Goal: Task Accomplishment & Management: Use online tool/utility

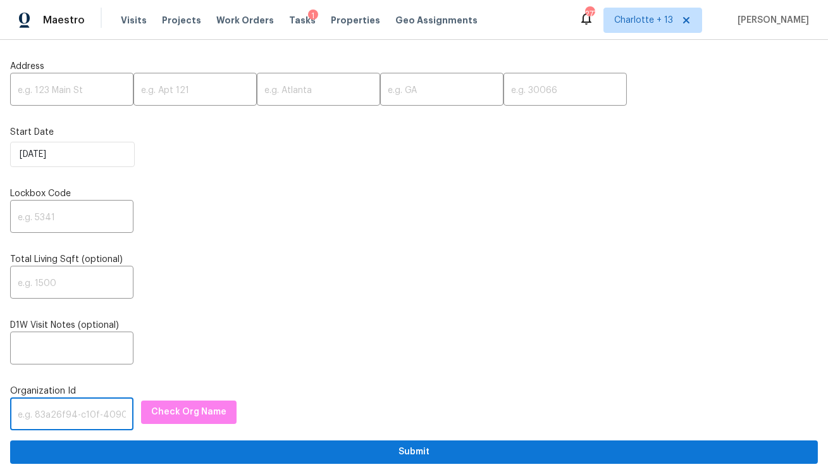
click at [65, 418] on input "text" at bounding box center [71, 416] width 123 height 30
paste input "1349d153-b359-4f9b-b4dd-758ff939cc37"
type input "1349d153-b359-4f9b-b4dd-758ff939cc37"
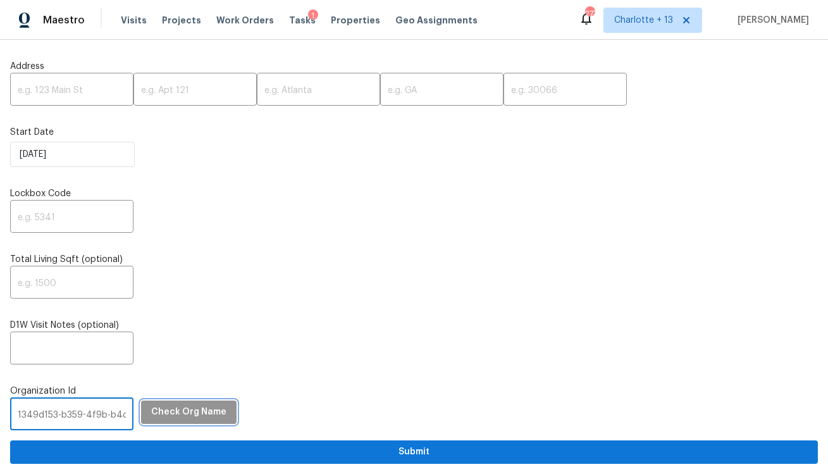
click at [180, 421] on button "Check Org Name" at bounding box center [189, 412] width 96 height 23
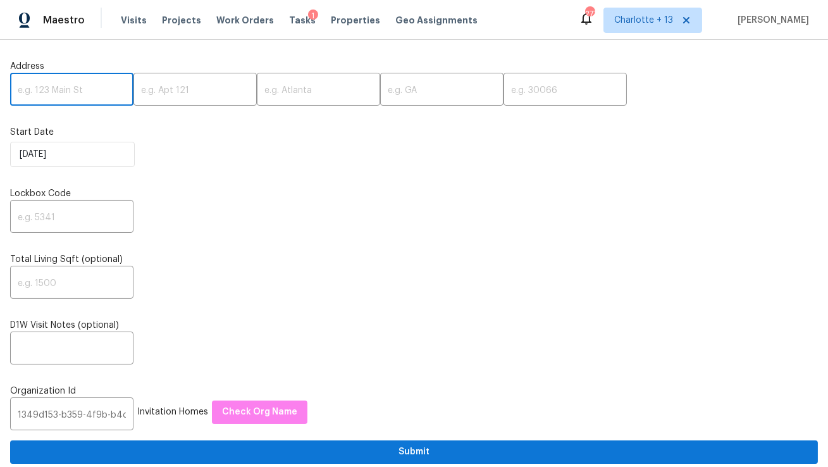
click at [18, 90] on input "text" at bounding box center [71, 91] width 123 height 30
paste input "3517 Hyland Dr, Decatur, GA 30032"
click at [96, 92] on input "3517 Hyland Dr, Decatur, GA 30032" at bounding box center [71, 91] width 123 height 30
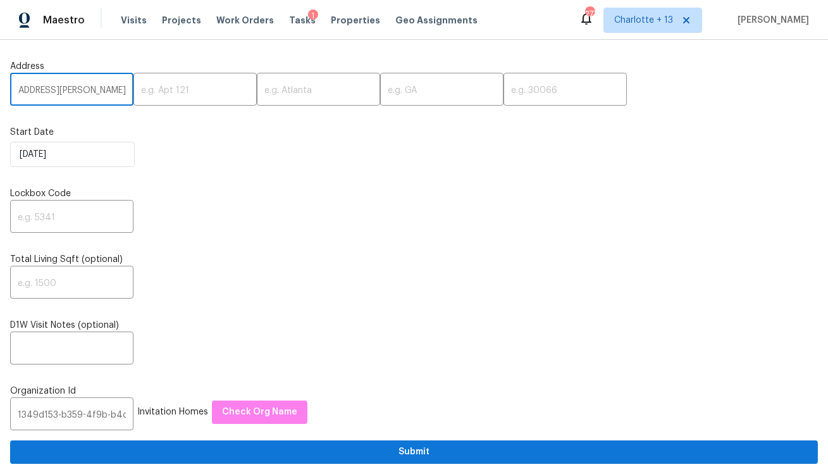
scroll to position [0, 20]
type input "3517 Hyland Dr, Decatur, GA"
click at [504, 93] on input "text" at bounding box center [565, 91] width 123 height 30
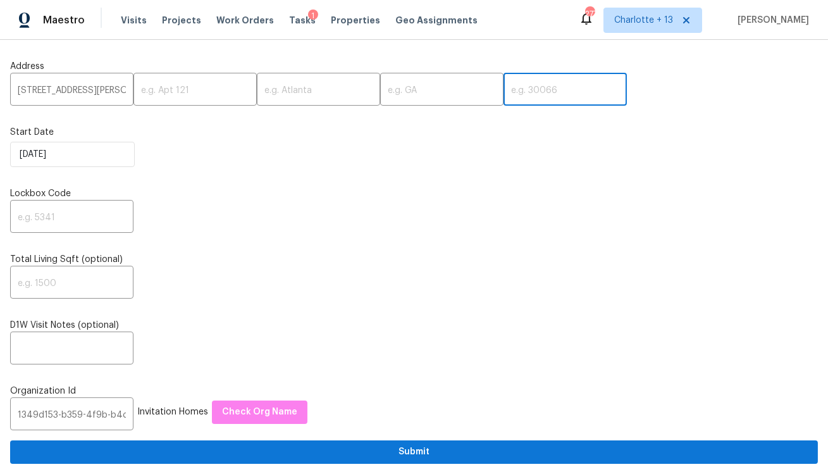
paste input "30032"
type input "30032"
click at [94, 90] on input "3517 Hyland Dr, Decatur, GA" at bounding box center [71, 91] width 123 height 30
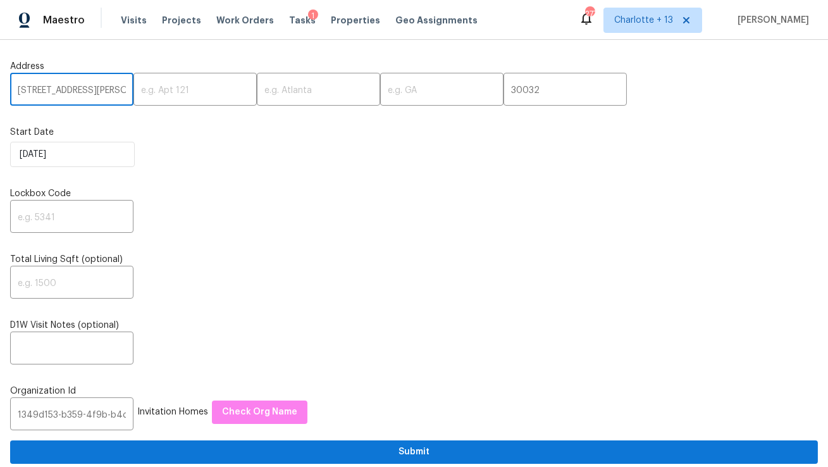
click at [94, 90] on input "3517 Hyland Dr, Decatur, GA" at bounding box center [71, 91] width 123 height 30
type input "3517 Hyland Dr,, GA"
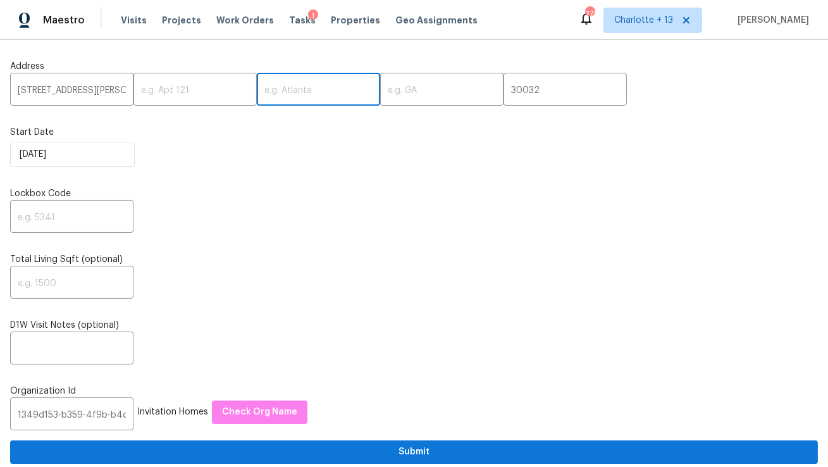
click at [257, 91] on input "text" at bounding box center [318, 91] width 123 height 30
paste input "Decatur"
type input "Decatur"
click at [94, 89] on input "3517 Hyland Dr,, GA" at bounding box center [71, 91] width 123 height 30
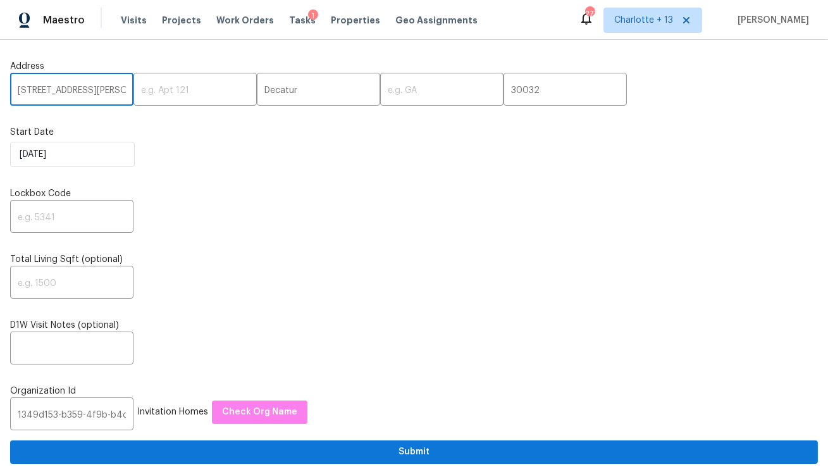
click at [94, 89] on input "3517 Hyland Dr,, GA" at bounding box center [71, 91] width 123 height 30
type input "3517 Hyland Dr,,"
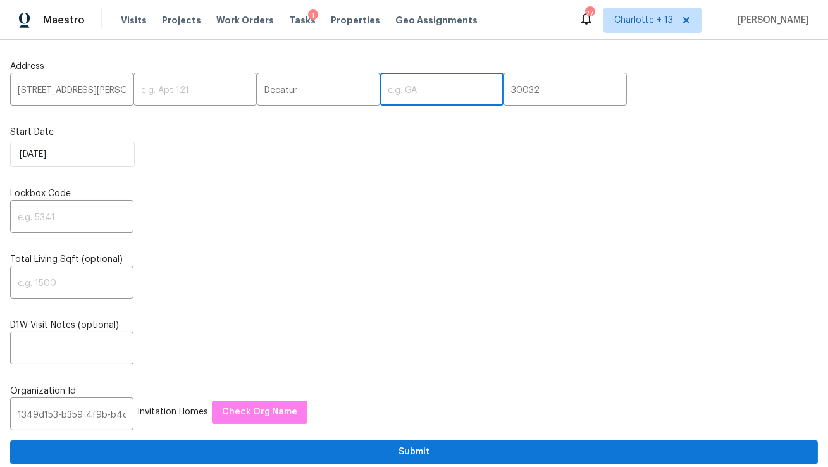
click at [383, 97] on input "text" at bounding box center [441, 91] width 123 height 30
paste input "GA"
type input "GA"
click at [90, 90] on input "3517 Hyland Dr,," at bounding box center [71, 91] width 123 height 30
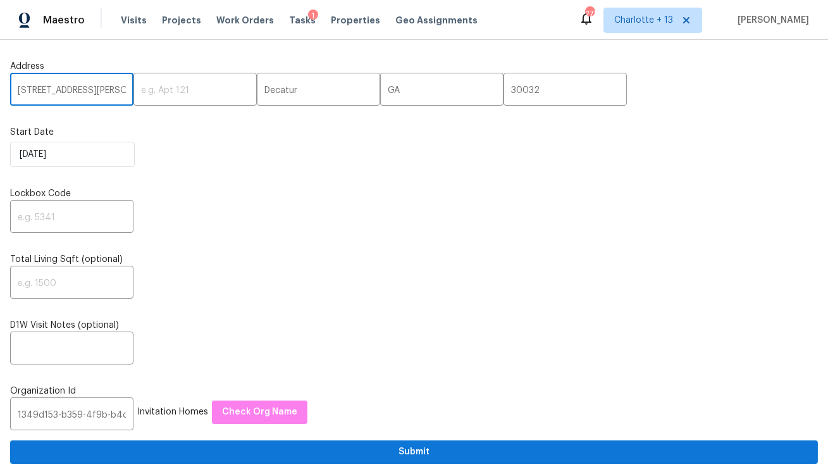
type input "3517 Hyland Dr"
click at [56, 223] on input "text" at bounding box center [71, 218] width 123 height 30
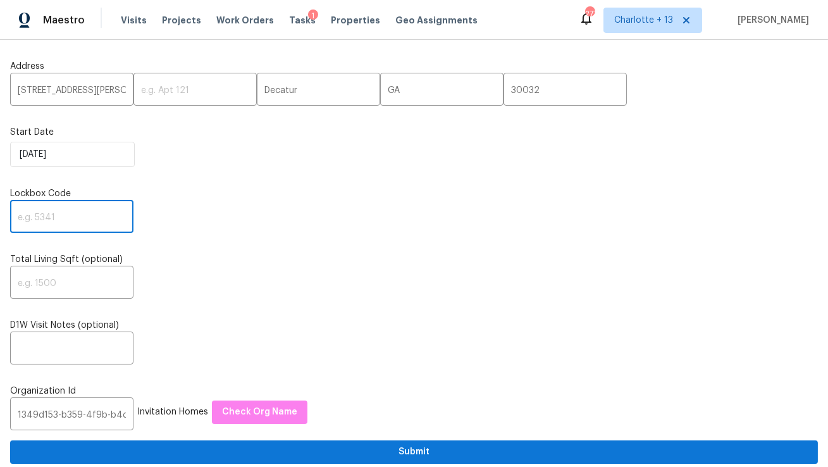
paste input "1324"
type input "1324"
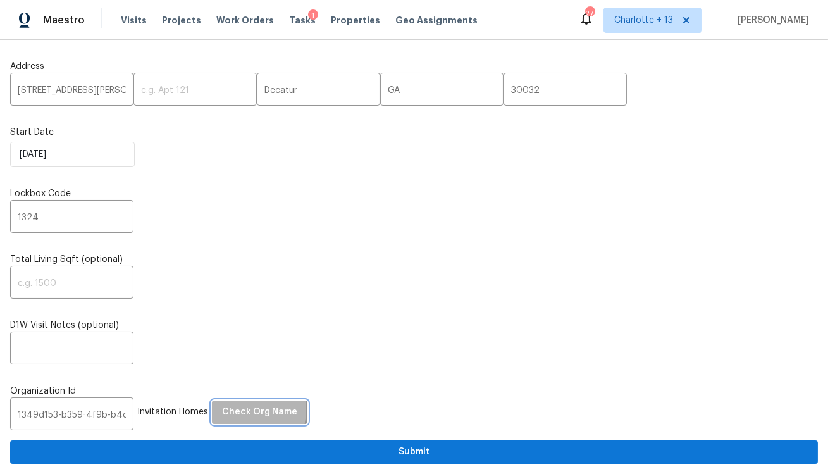
click at [228, 411] on span "Check Org Name" at bounding box center [259, 412] width 75 height 16
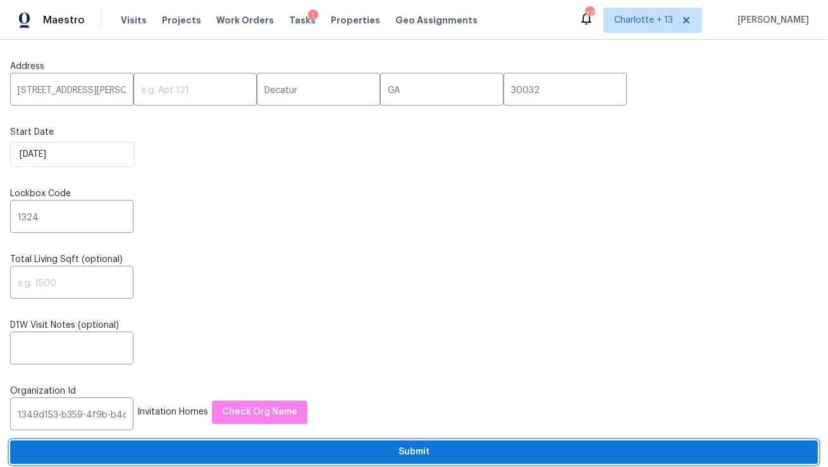
click at [297, 460] on span "Submit" at bounding box center [414, 452] width 788 height 16
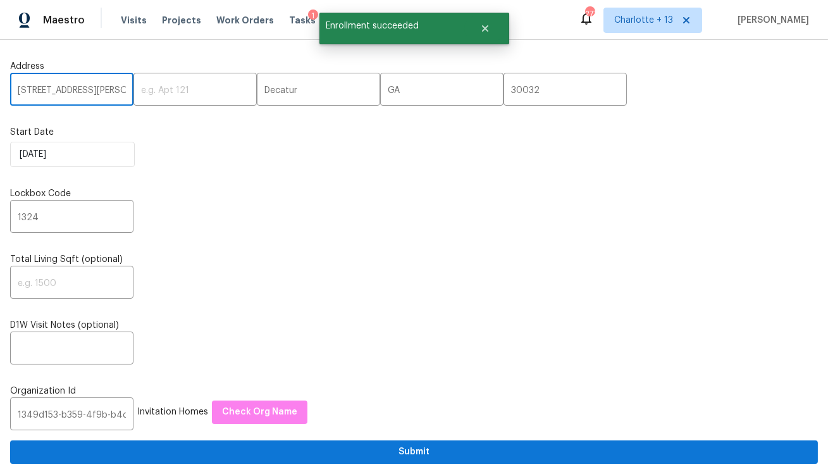
click at [47, 95] on input "3517 Hyland Dr" at bounding box center [71, 91] width 123 height 30
click at [125, 24] on span "Visits" at bounding box center [134, 20] width 26 height 13
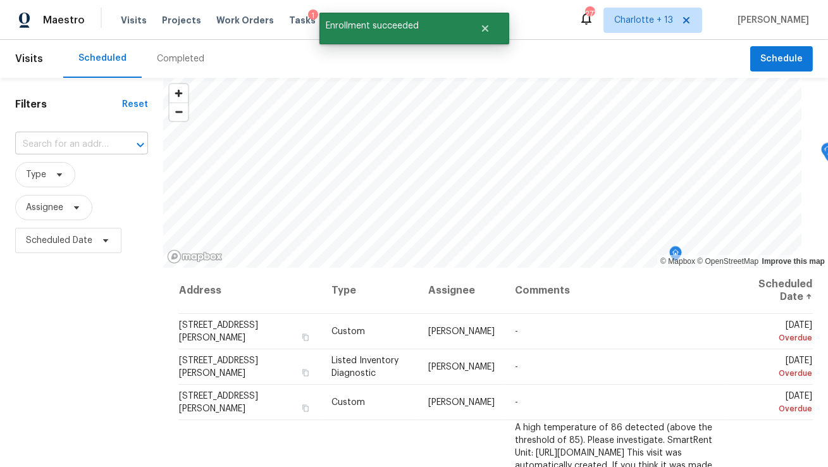
click at [42, 146] on input "text" at bounding box center [63, 145] width 97 height 20
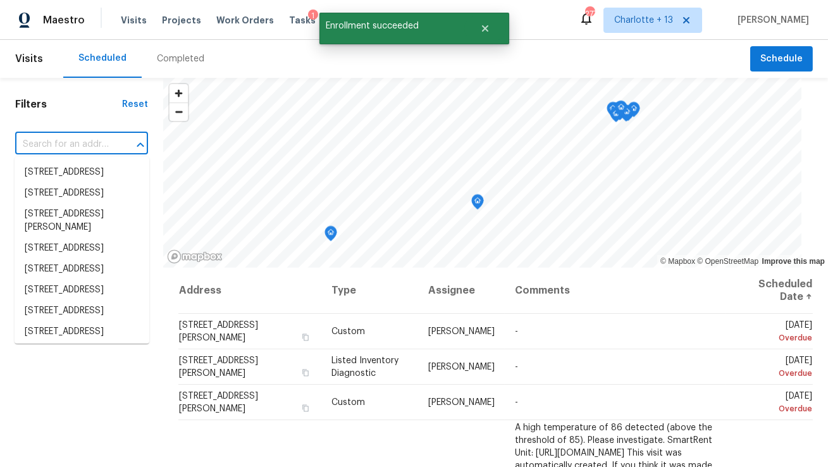
paste input "3517 Hyland Dr"
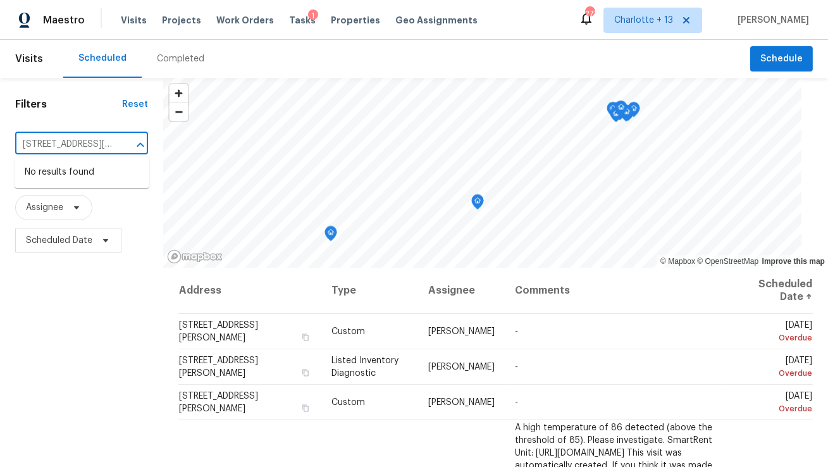
type input "3517 Hyland Dr"
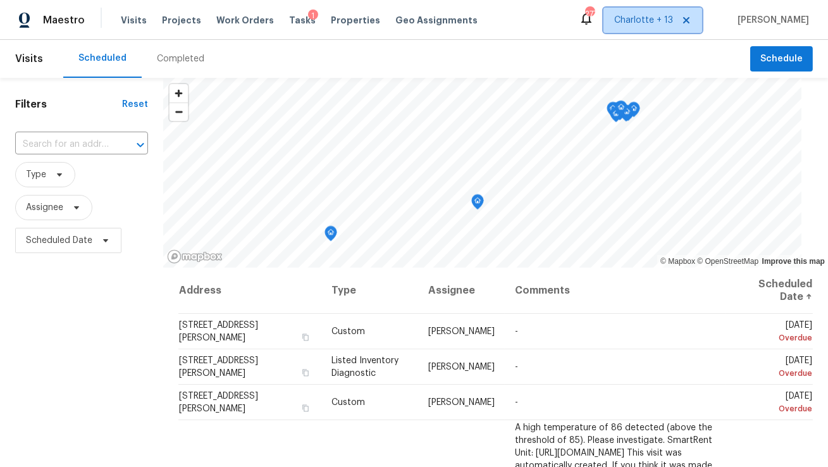
click at [673, 25] on span "Charlotte + 13" at bounding box center [643, 20] width 59 height 13
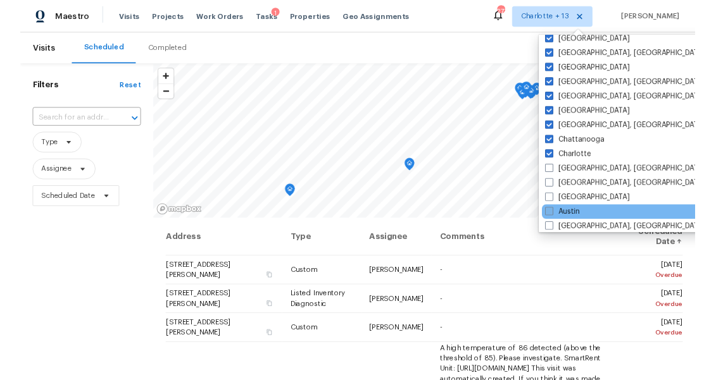
scroll to position [169, 0]
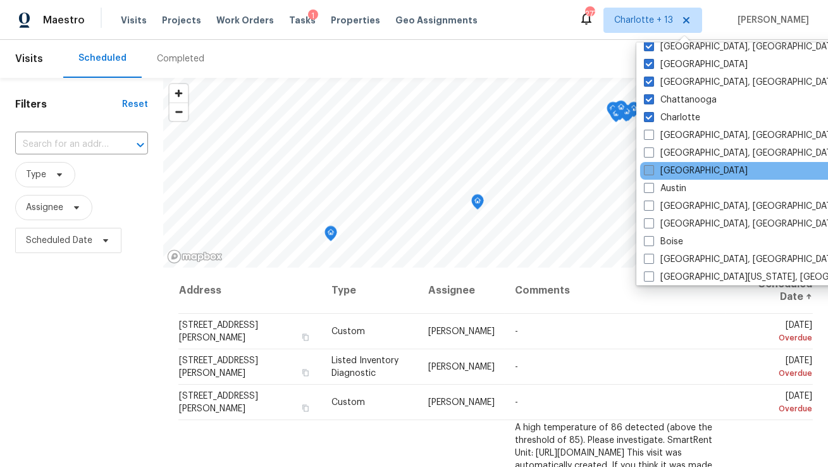
click at [669, 172] on label "Atlanta" at bounding box center [696, 171] width 104 height 13
click at [652, 172] on input "Atlanta" at bounding box center [648, 169] width 8 height 8
checkbox input "true"
click at [90, 149] on input "text" at bounding box center [63, 145] width 97 height 20
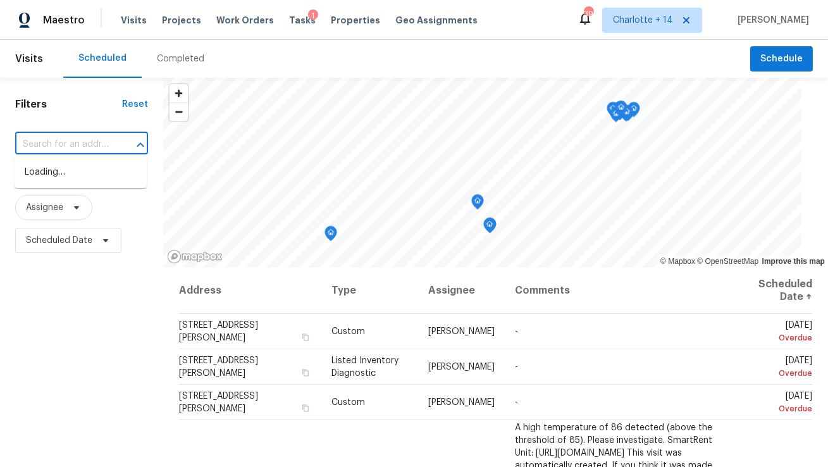
paste input "3517 Hyland Dr"
type input "3517 Hyland Dr"
click at [87, 174] on li "3517 Hyland Dr, Decatur, GA 30032" at bounding box center [81, 179] width 132 height 34
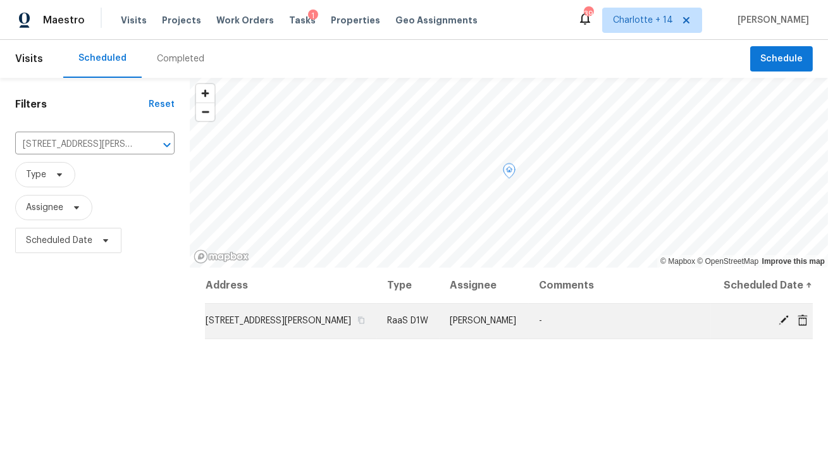
click at [799, 319] on icon at bounding box center [803, 319] width 10 height 11
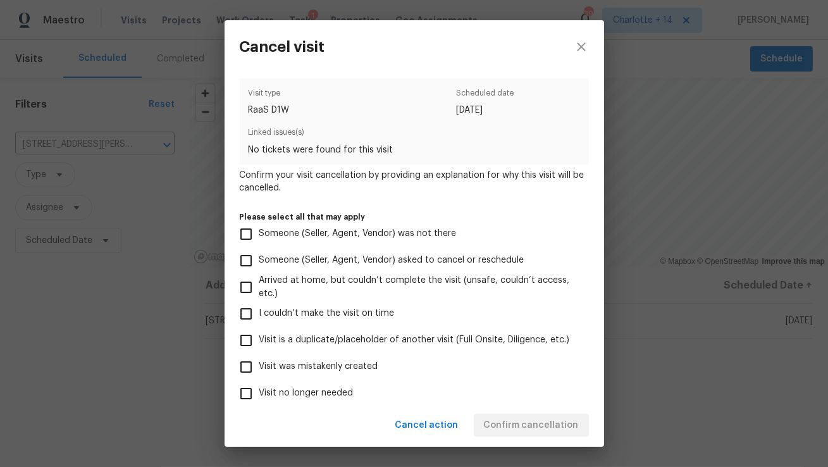
click at [310, 368] on span "Visit was mistakenly created" at bounding box center [318, 366] width 119 height 13
click at [259, 368] on input "Visit was mistakenly created" at bounding box center [246, 367] width 27 height 27
checkbox input "true"
click at [508, 435] on button "Confirm cancellation" at bounding box center [531, 425] width 115 height 23
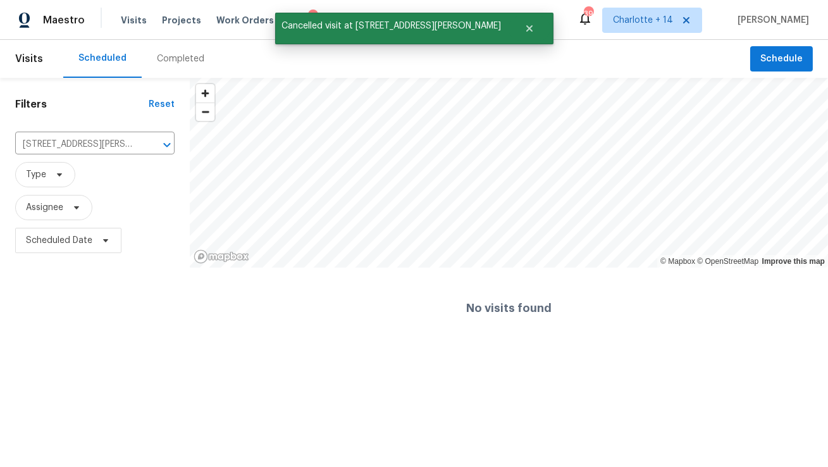
click at [167, 27] on div "Visits Projects Work Orders Tasks 1 Properties Geo Assignments" at bounding box center [307, 20] width 372 height 25
click at [176, 15] on span "Projects" at bounding box center [181, 20] width 39 height 13
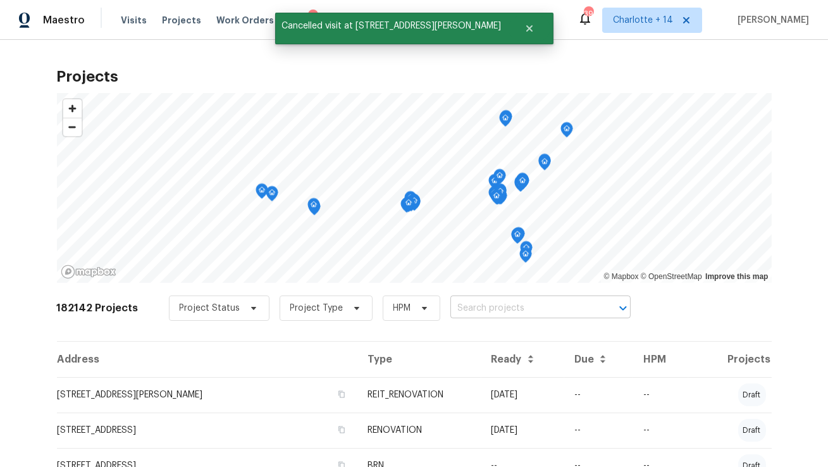
click at [451, 309] on input "text" at bounding box center [523, 309] width 145 height 20
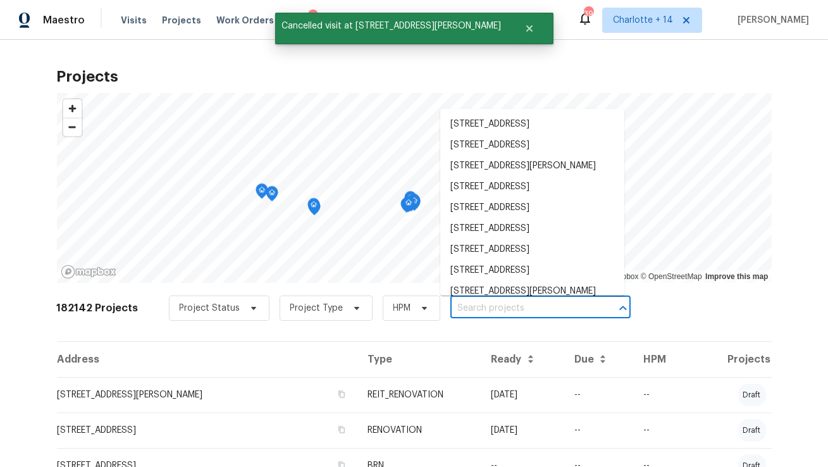
paste input "3517 Hyland Dr"
type input "3517 Hyland Dr"
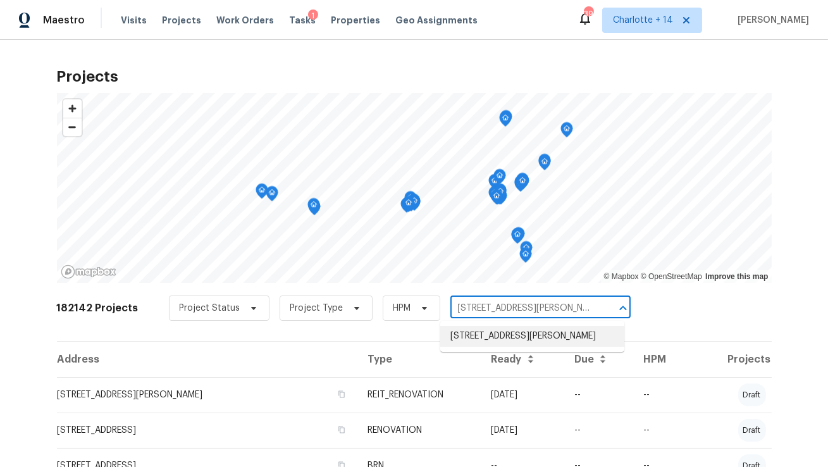
click at [477, 338] on li "3517 Hyland Dr, Decatur, GA 30032" at bounding box center [532, 336] width 184 height 21
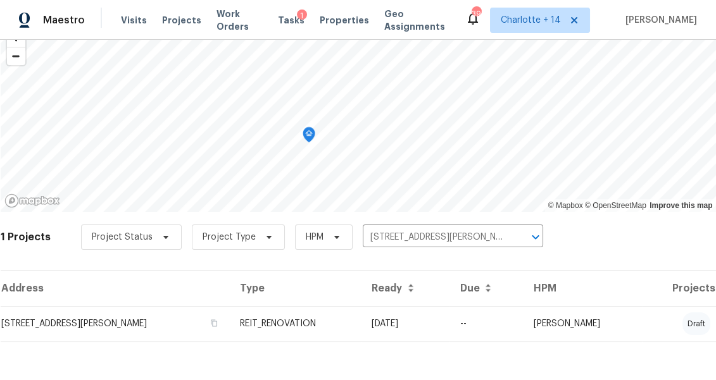
scroll to position [73, 0]
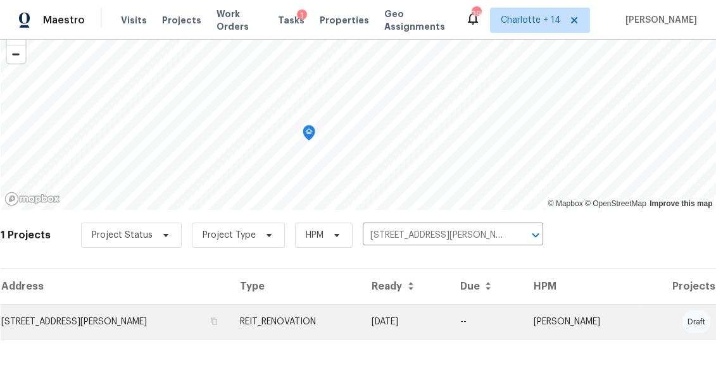
click at [182, 321] on td "3517 Hyland Dr, Decatur, GA 30032" at bounding box center [116, 321] width 230 height 35
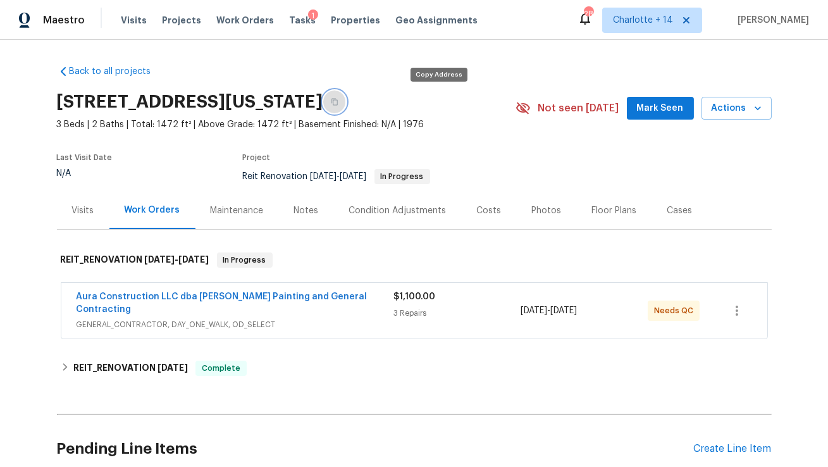
click at [339, 105] on icon "button" at bounding box center [335, 102] width 8 height 8
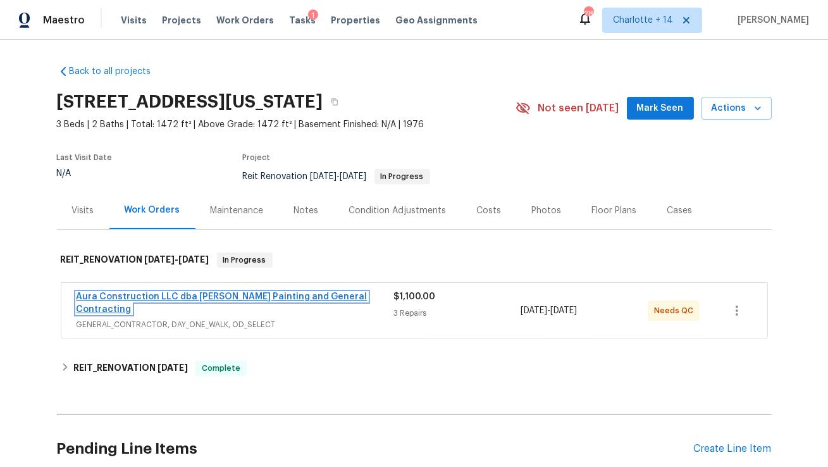
click at [201, 297] on link "Aura Construction LLC dba [PERSON_NAME] Painting and General Contracting" at bounding box center [222, 303] width 291 height 22
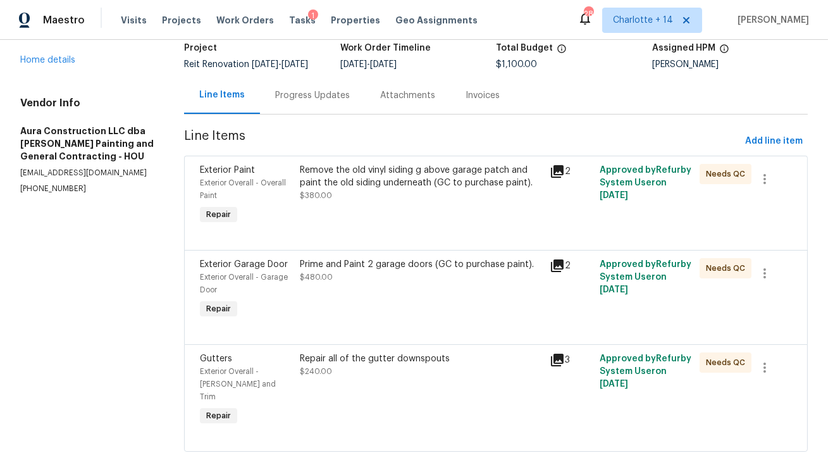
scroll to position [99, 0]
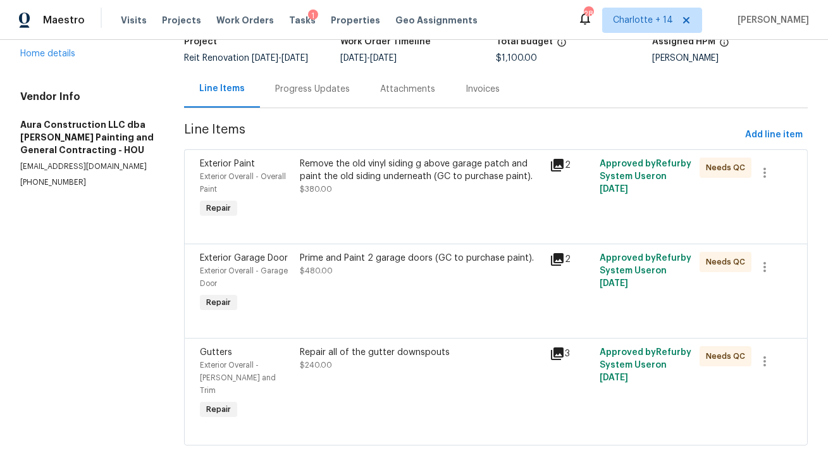
click at [289, 26] on div "Tasks 1" at bounding box center [302, 20] width 27 height 13
